Goal: Communication & Community: Answer question/provide support

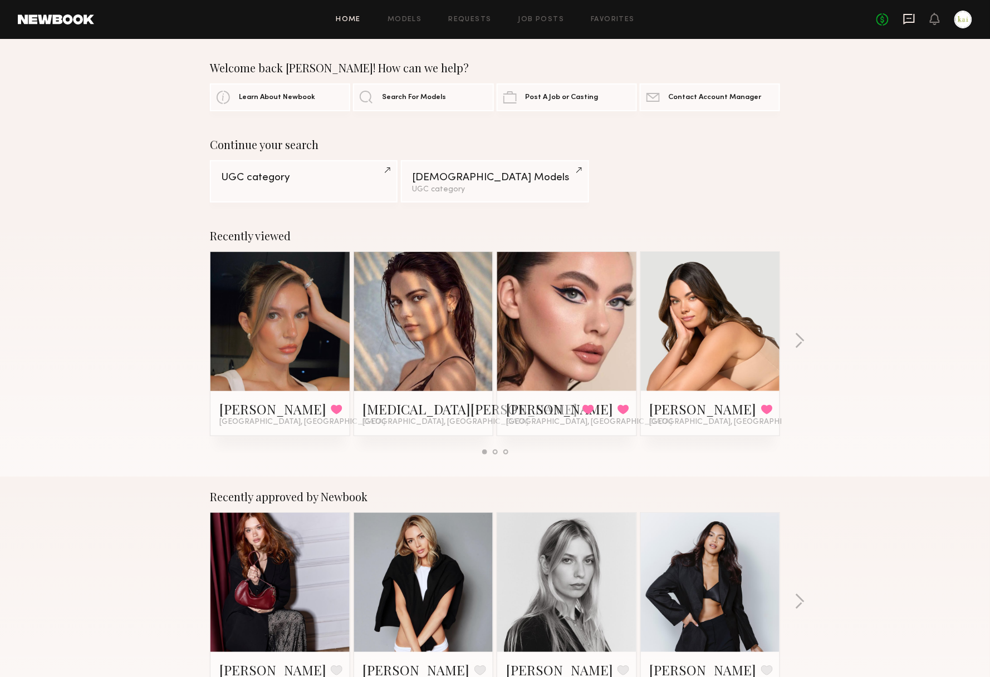
click at [903, 21] on icon at bounding box center [909, 19] width 12 height 12
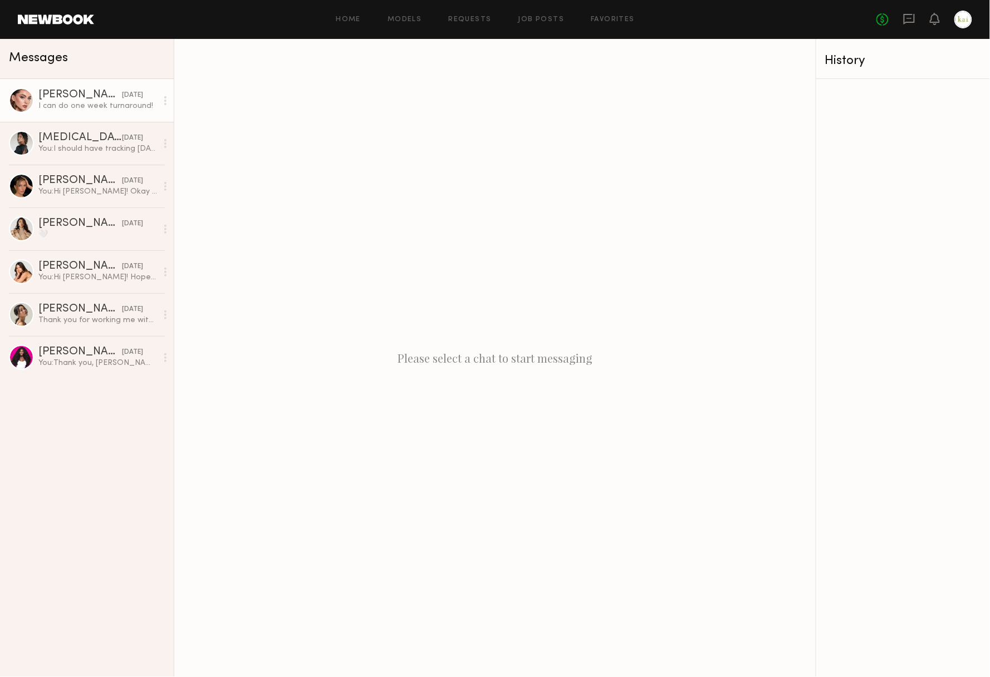
click at [99, 110] on div "I can do one week turnaround!" at bounding box center [97, 106] width 119 height 11
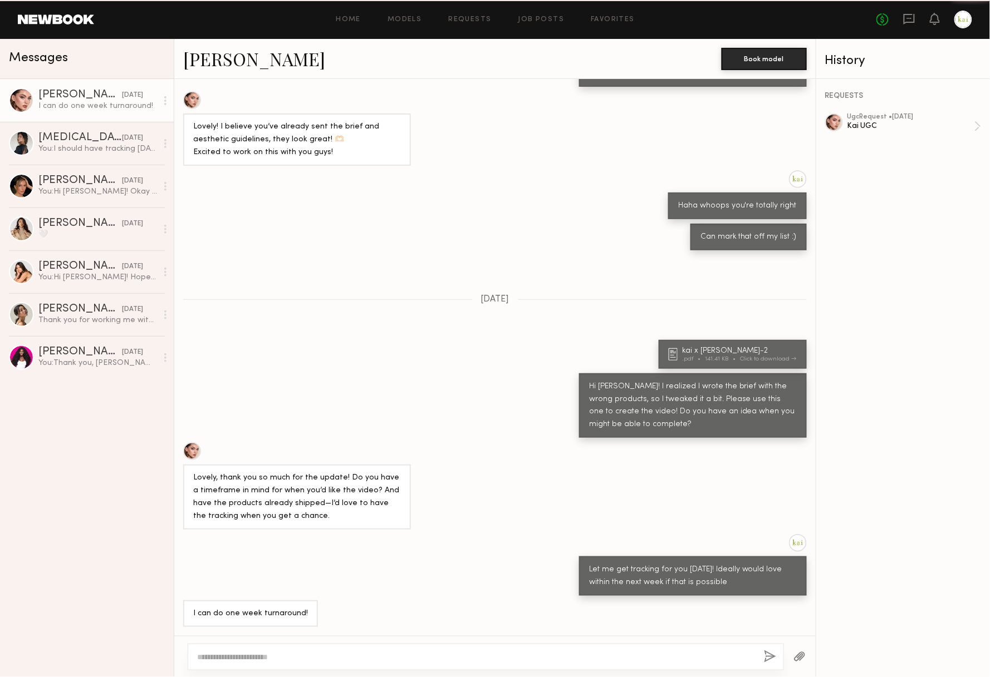
scroll to position [296, 0]
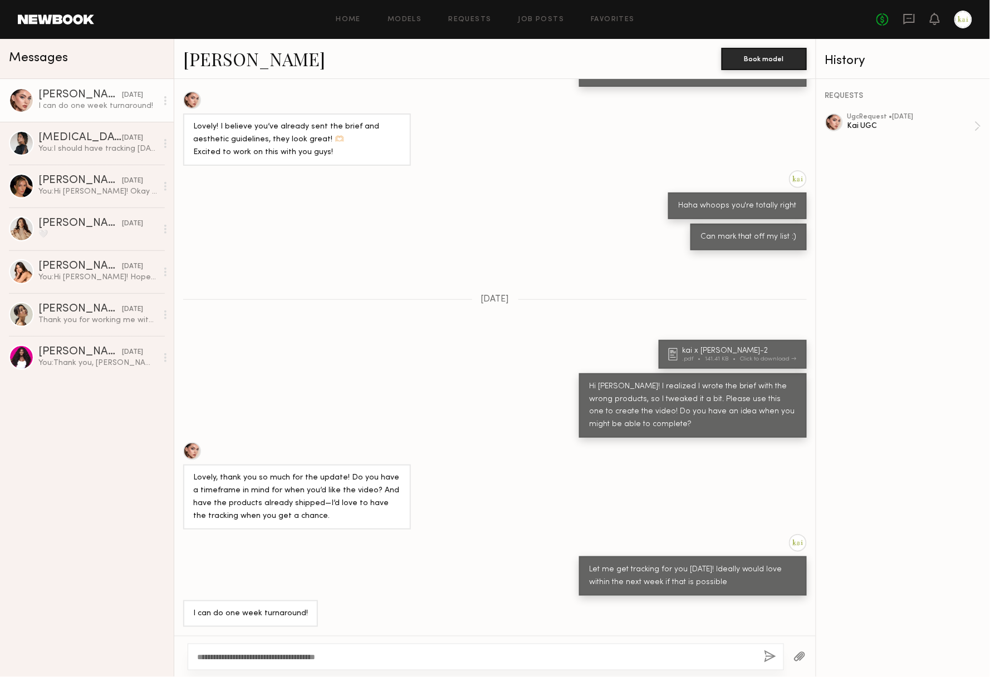
type textarea "**********"
click at [764, 660] on button "button" at bounding box center [770, 658] width 12 height 14
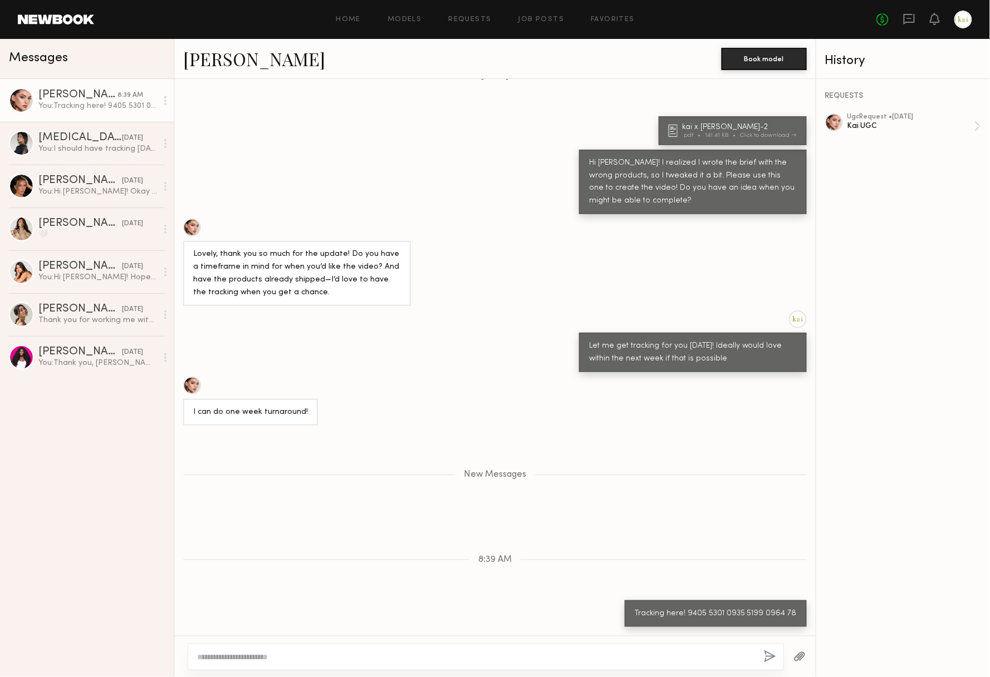
click at [299, 650] on div at bounding box center [486, 657] width 596 height 27
click at [286, 664] on div at bounding box center [486, 657] width 596 height 27
click at [268, 657] on textarea at bounding box center [471, 657] width 549 height 11
type textarea "**********"
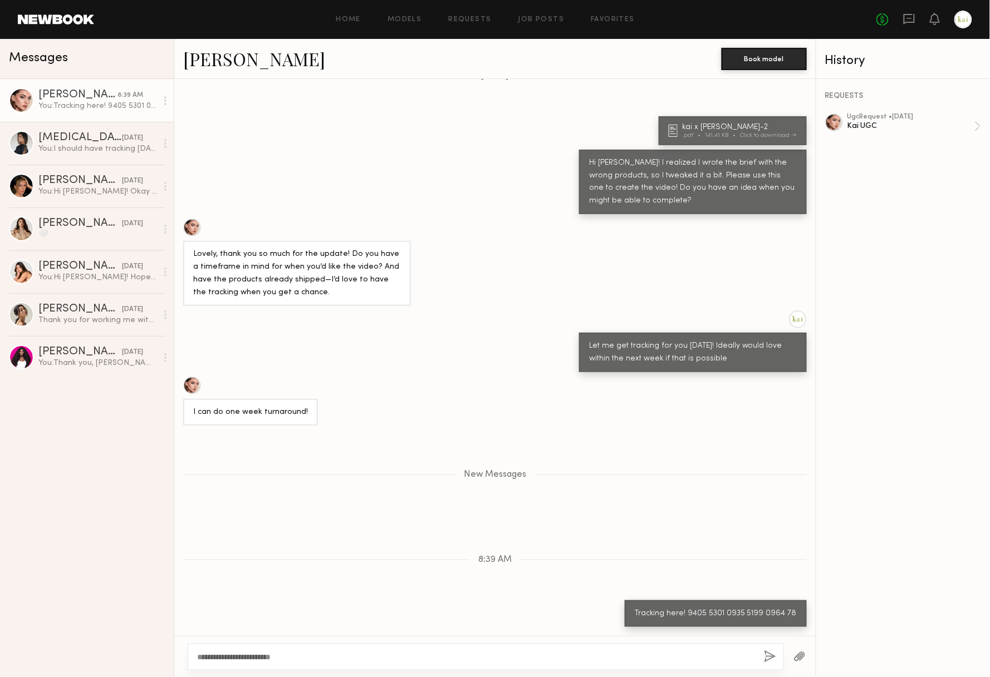
click at [766, 651] on button "button" at bounding box center [770, 658] width 12 height 14
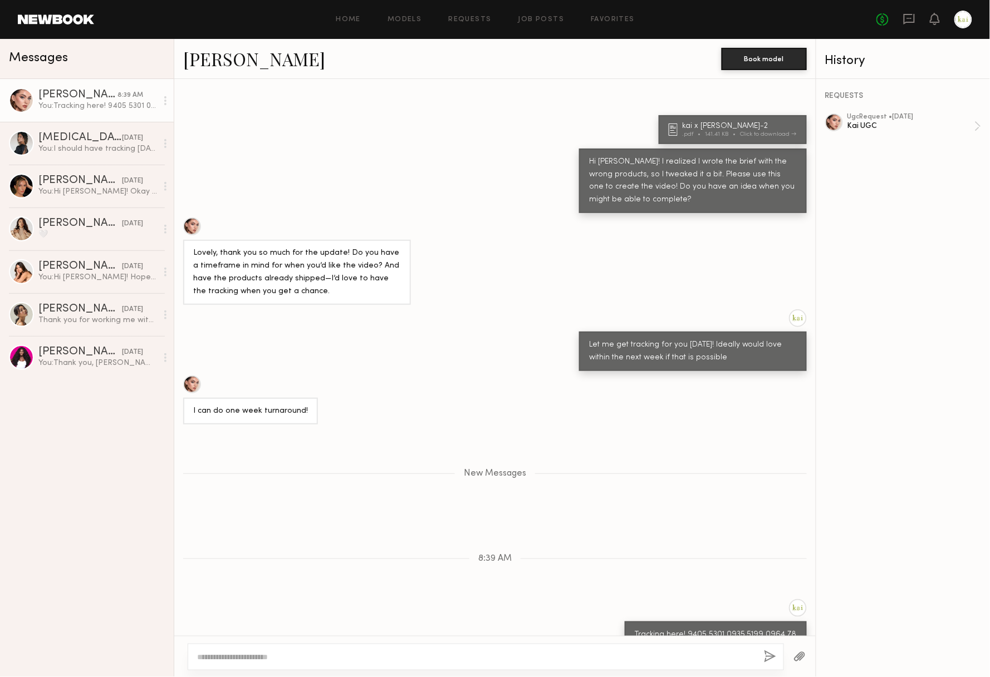
scroll to position [573, 0]
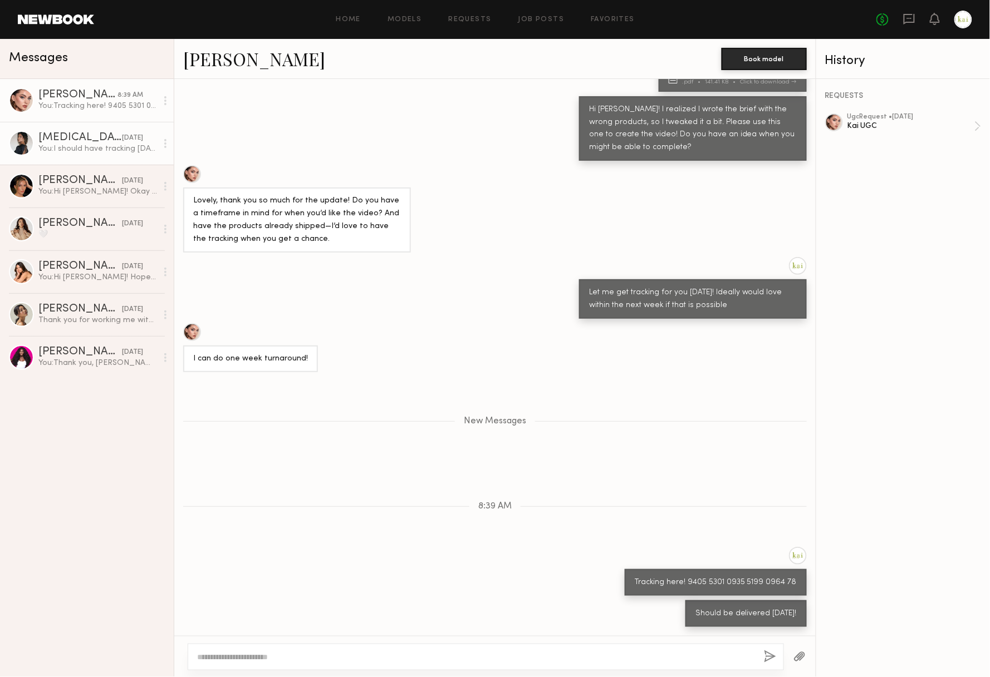
click at [105, 151] on div "You: I should have tracking tomorrow! Will send over asap" at bounding box center [97, 149] width 119 height 11
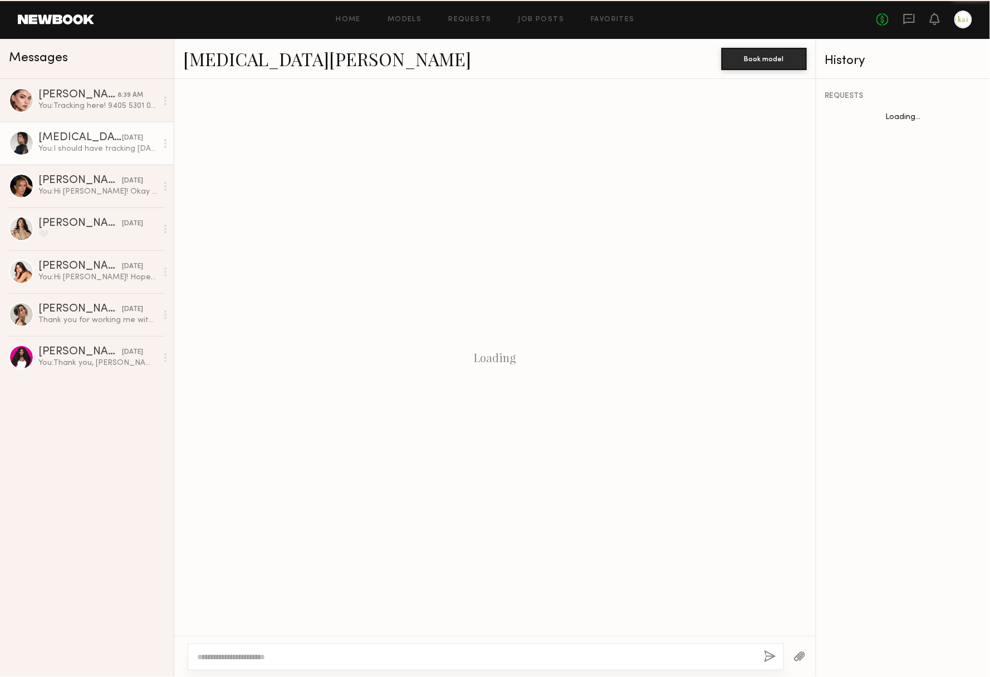
scroll to position [525, 0]
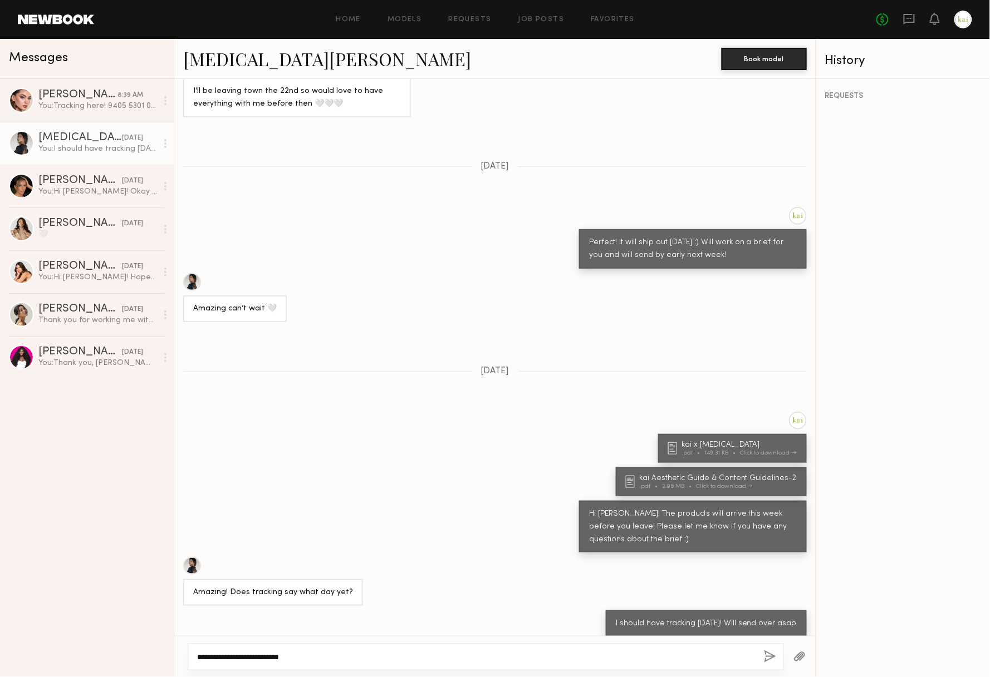
paste textarea "**********"
type textarea "**********"
click at [764, 651] on button "button" at bounding box center [770, 658] width 12 height 14
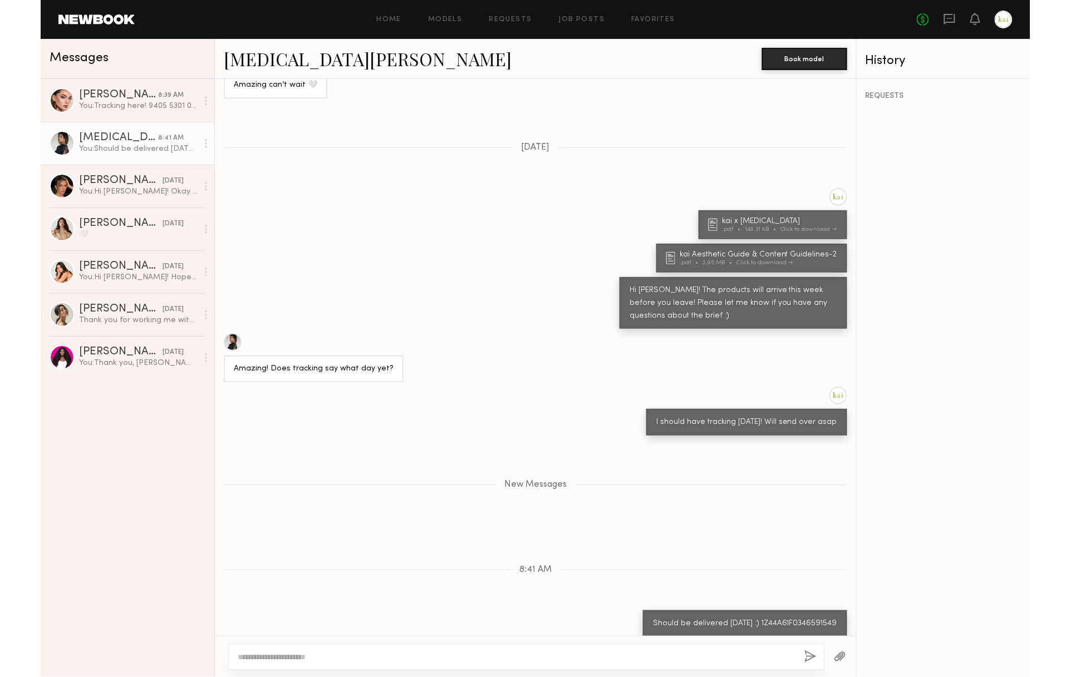
scroll to position [818, 0]
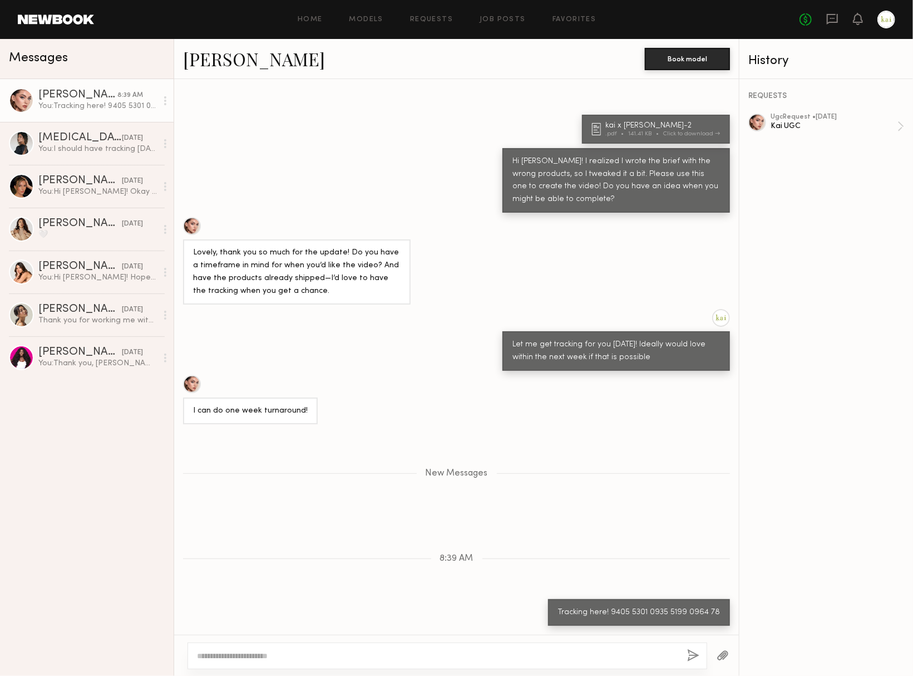
scroll to position [575, 0]
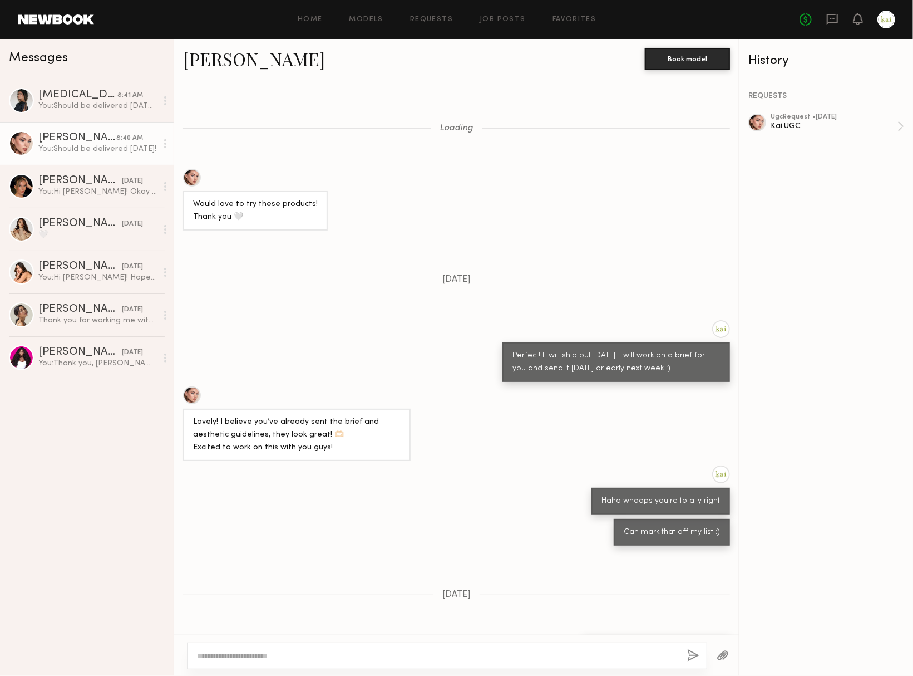
scroll to position [575, 0]
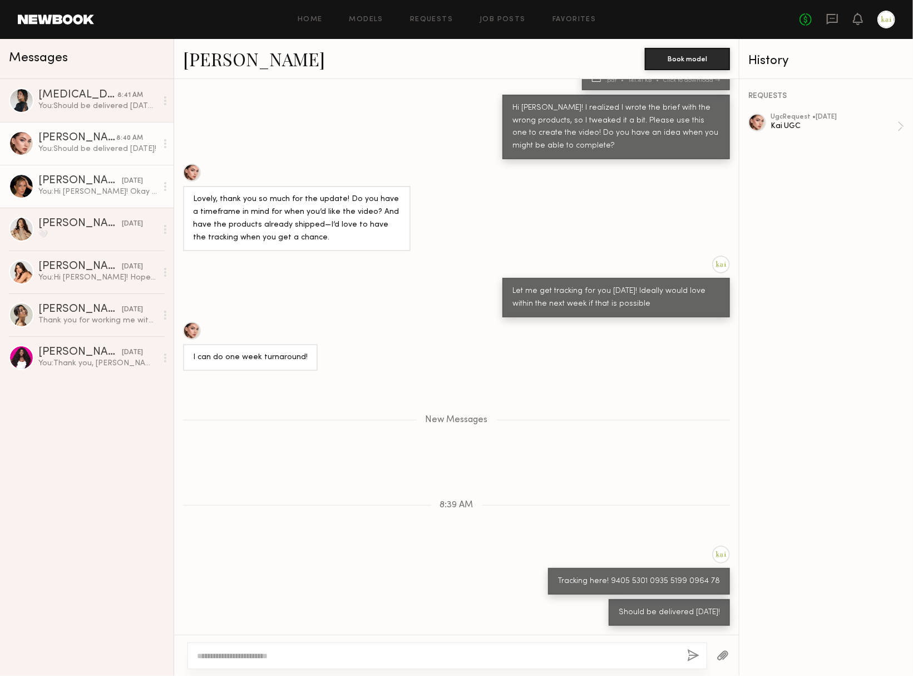
click at [43, 187] on div "You: Hi [PERSON_NAME]! Okay great! Let me work on one for you and will send ove…" at bounding box center [97, 191] width 119 height 11
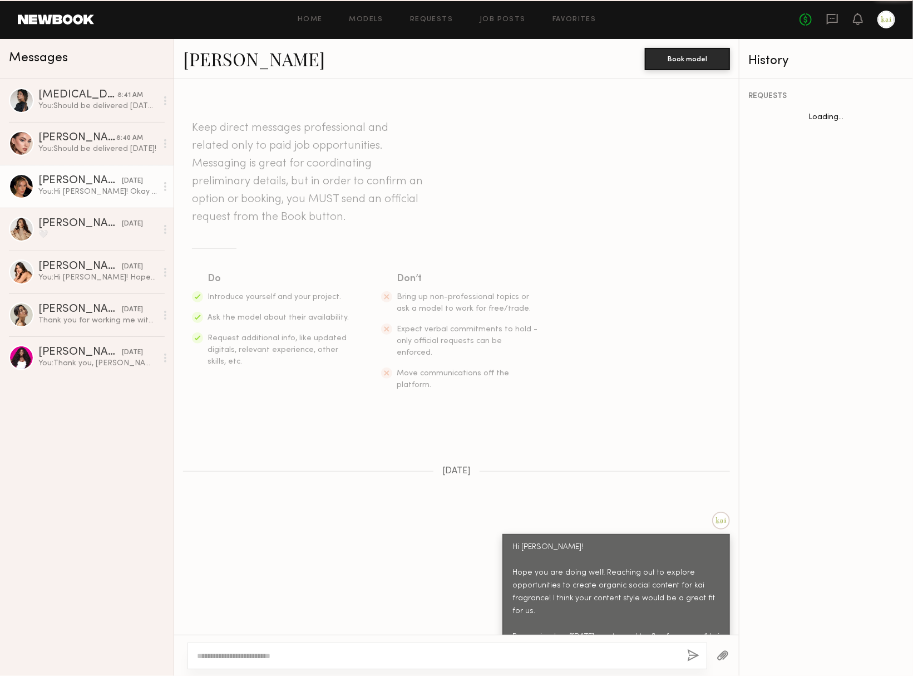
scroll to position [388, 0]
